Goal: Information Seeking & Learning: Learn about a topic

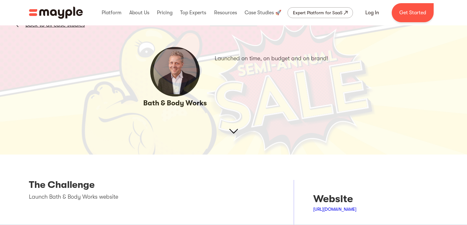
scroll to position [37, 0]
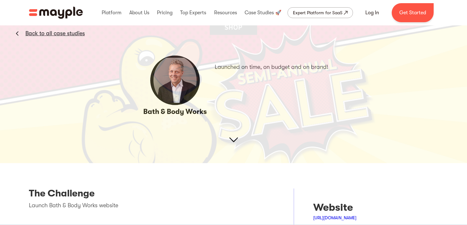
click at [233, 140] on img at bounding box center [233, 31] width 467 height 263
click at [199, 91] on img at bounding box center [233, 31] width 467 height 263
click at [181, 73] on img at bounding box center [233, 31] width 467 height 263
click at [231, 142] on img at bounding box center [233, 31] width 467 height 263
click at [231, 140] on img at bounding box center [233, 31] width 467 height 263
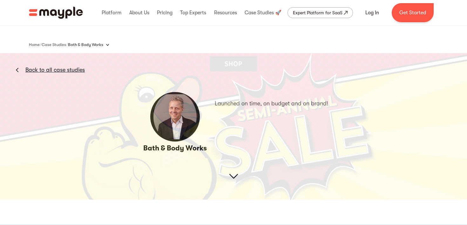
scroll to position [204, 0]
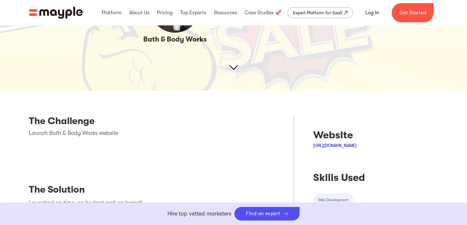
click at [49, 138] on div "Launch Bath & Body Works website" at bounding box center [152, 136] width 246 height 14
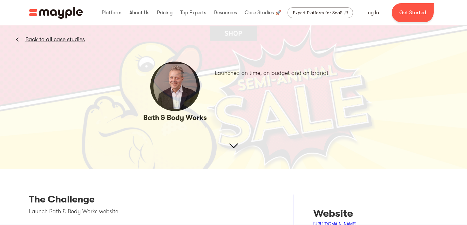
scroll to position [0, 0]
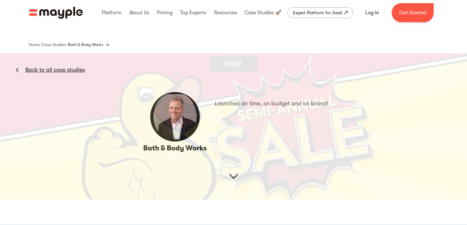
click at [53, 70] on link "Back to all case studies" at bounding box center [54, 70] width 59 height 8
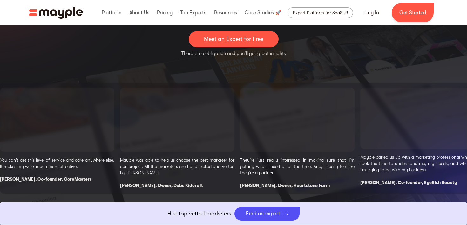
scroll to position [137, 0]
